Goal: Task Accomplishment & Management: Manage account settings

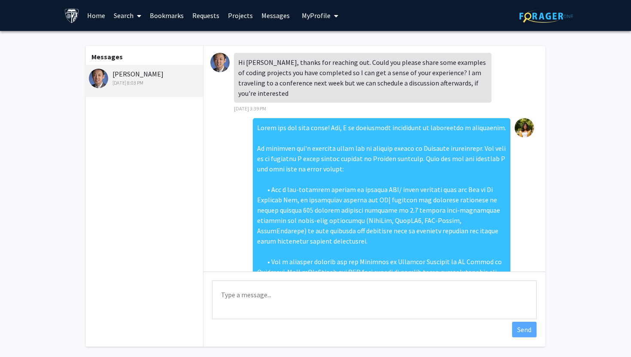
scroll to position [300, 0]
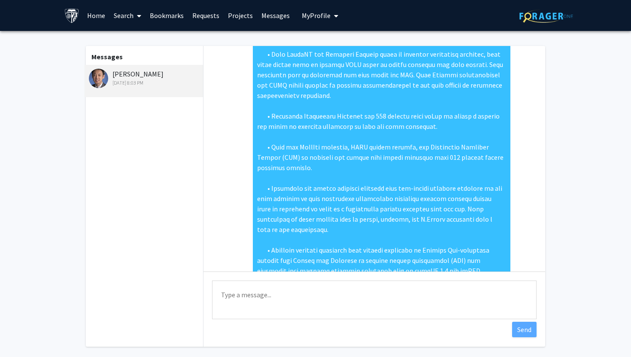
click at [87, 20] on link "Home" at bounding box center [96, 15] width 27 height 30
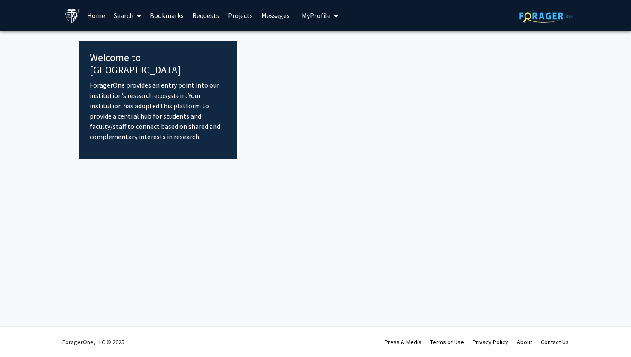
click at [90, 16] on link "Home" at bounding box center [96, 15] width 27 height 30
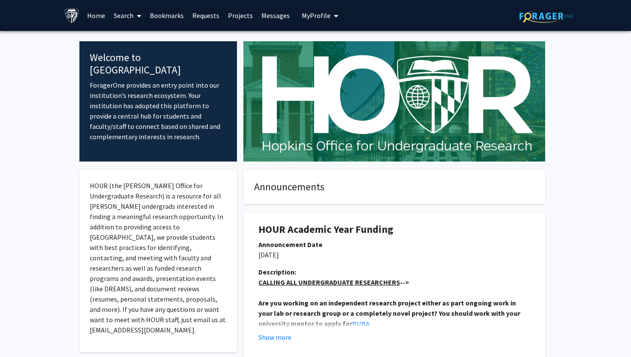
click at [315, 17] on span "My Profile" at bounding box center [316, 15] width 29 height 9
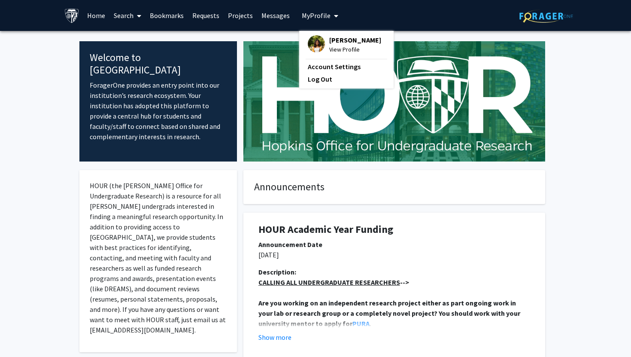
click at [317, 40] on img at bounding box center [316, 43] width 17 height 17
